Goal: Find specific page/section: Find specific page/section

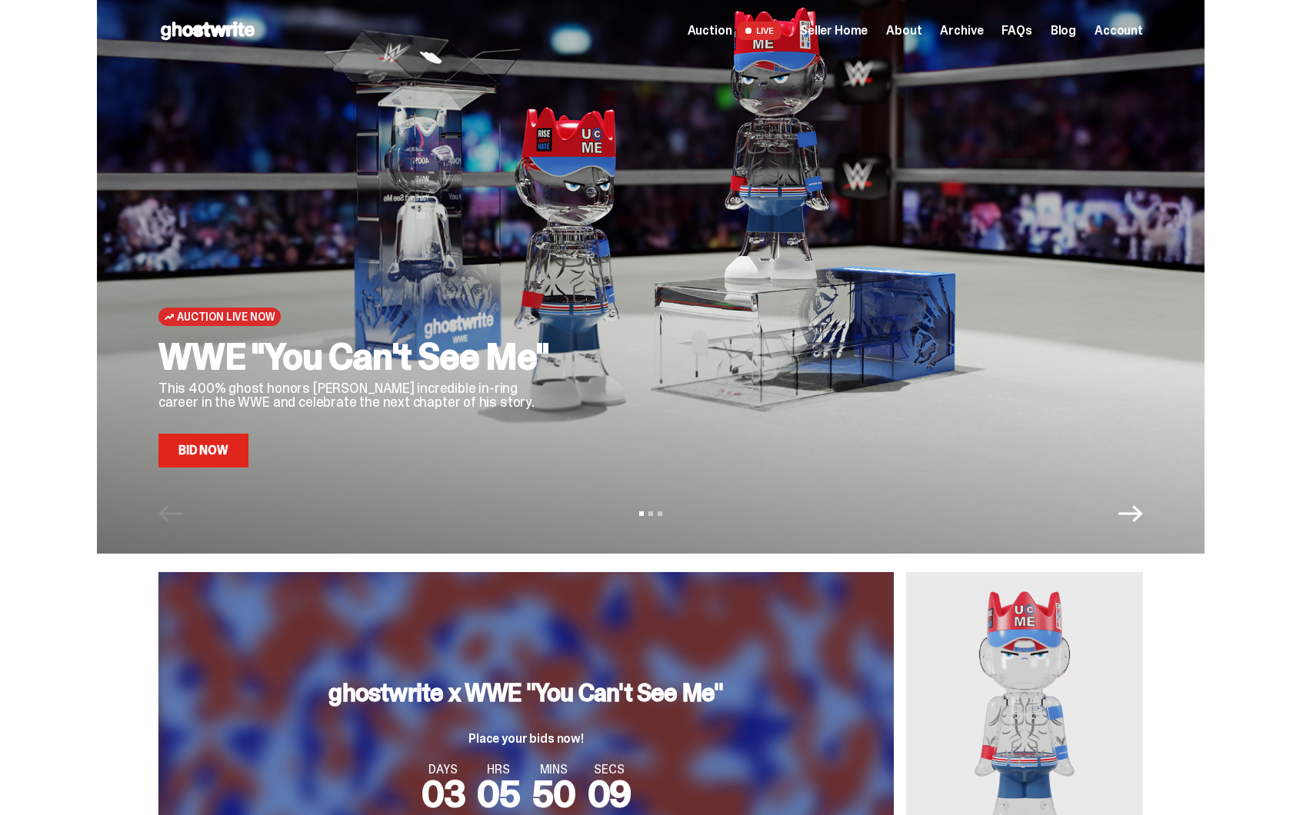
click at [853, 32] on span "Seller Home" at bounding box center [834, 31] width 68 height 12
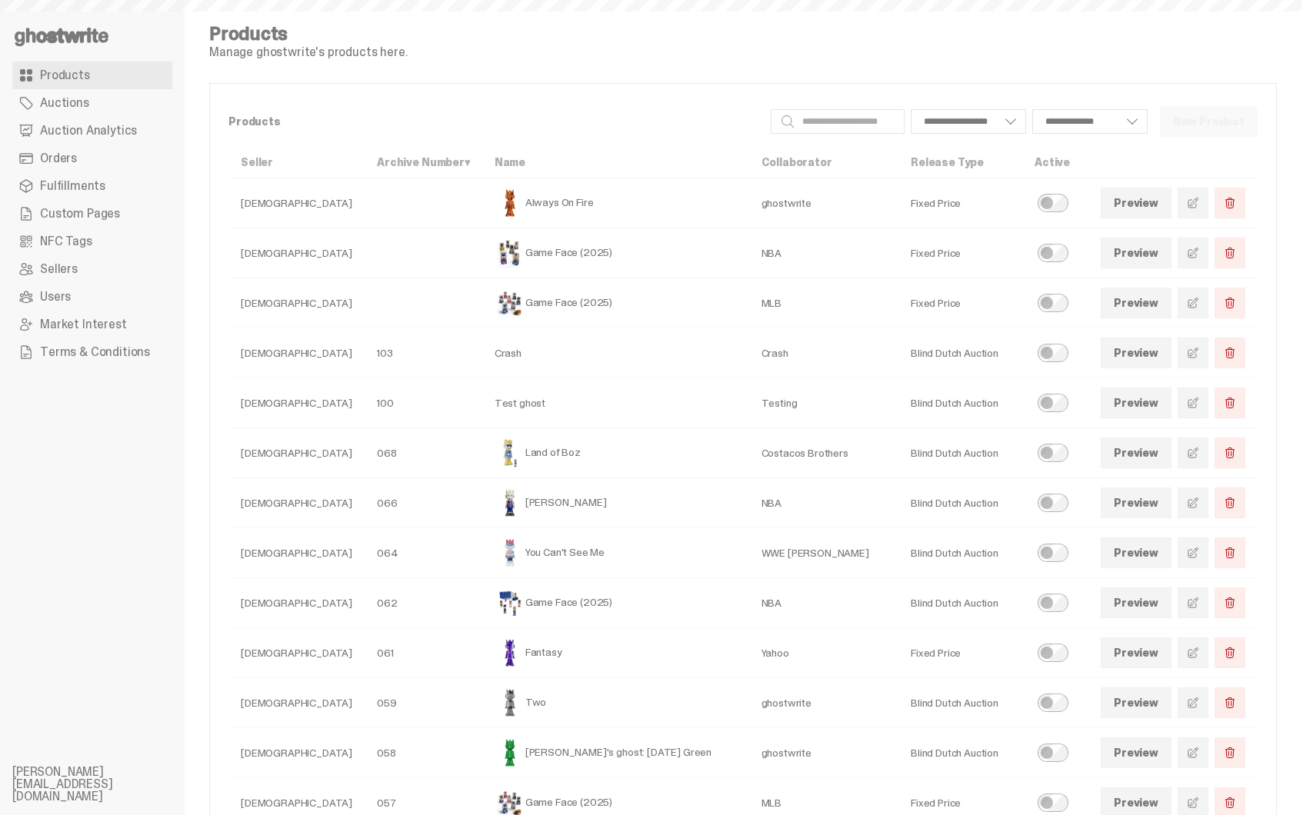
select select
click at [105, 127] on span "Auction Analytics" at bounding box center [88, 131] width 97 height 12
